Goal: Check status: Check status

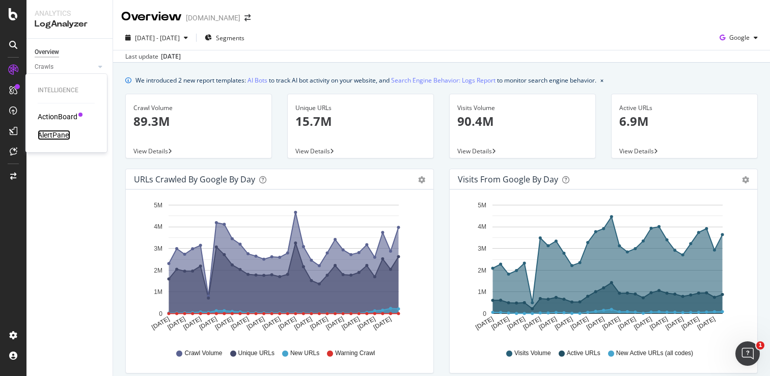
click at [62, 134] on div "AlertPanel" at bounding box center [54, 135] width 33 height 10
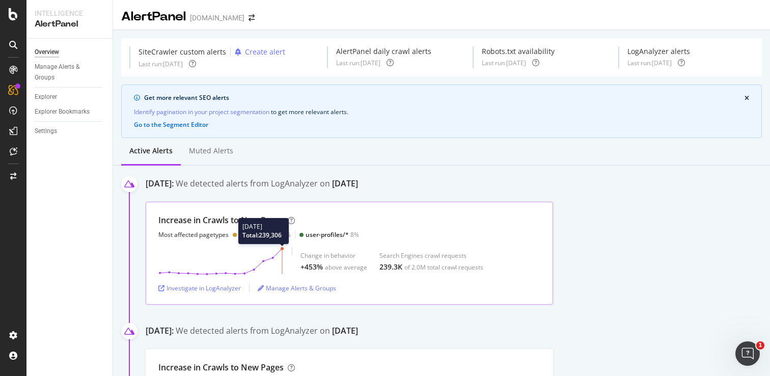
click at [284, 262] on div "[DATE] Total: 239,306 Change in behavior +453% above average Search Engines cra…" at bounding box center [349, 261] width 382 height 29
click at [203, 288] on div "Investigate in LogAnalyzer" at bounding box center [199, 288] width 82 height 9
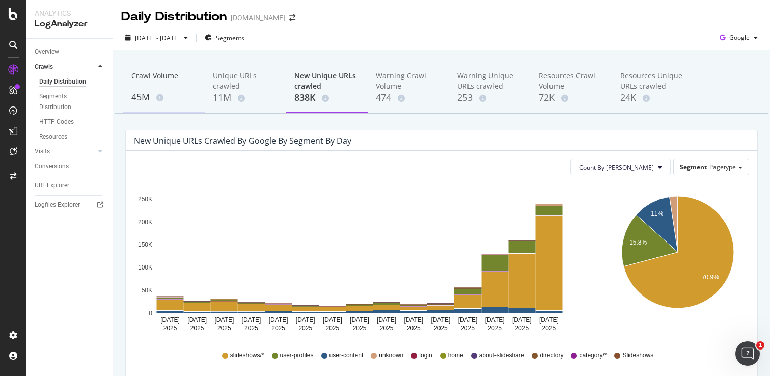
click at [144, 98] on div "45M" at bounding box center [163, 97] width 65 height 13
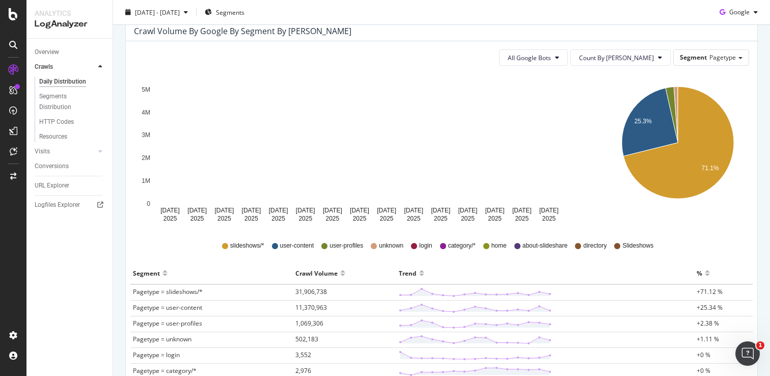
scroll to position [129, 0]
